Goal: Task Accomplishment & Management: Use online tool/utility

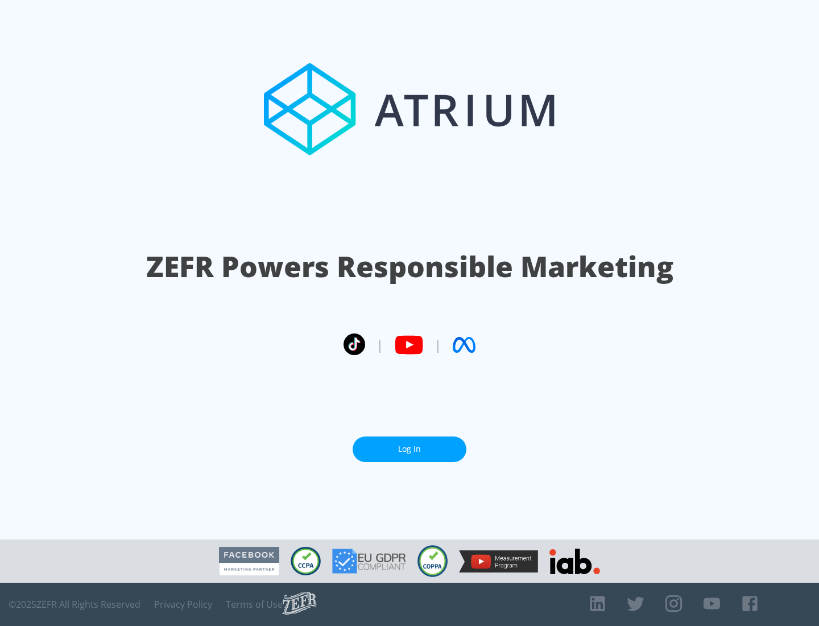
click at [410, 449] on link "Log In" at bounding box center [410, 449] width 114 height 26
